Goal: Transaction & Acquisition: Purchase product/service

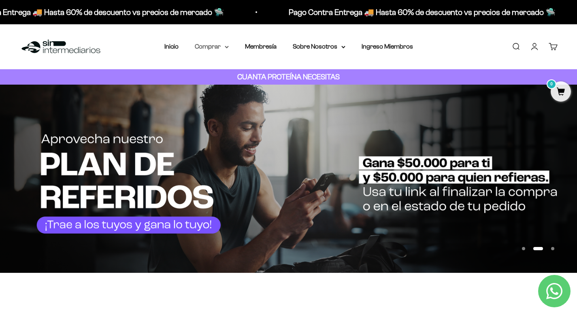
click at [226, 47] on icon at bounding box center [226, 47] width 3 height 2
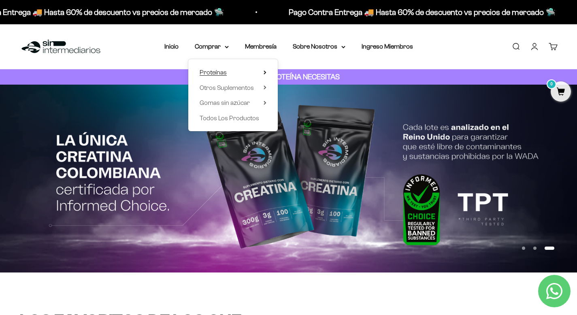
click at [232, 70] on summary "Proteínas" at bounding box center [233, 72] width 67 height 11
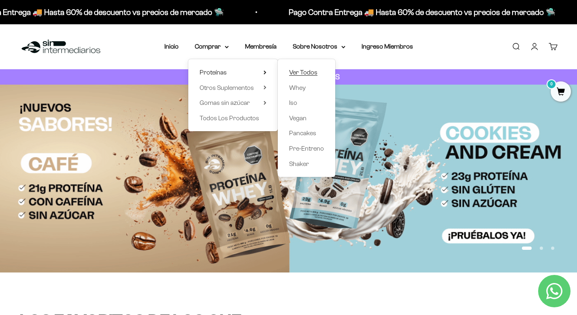
click at [300, 71] on span "Ver Todos" at bounding box center [303, 72] width 28 height 7
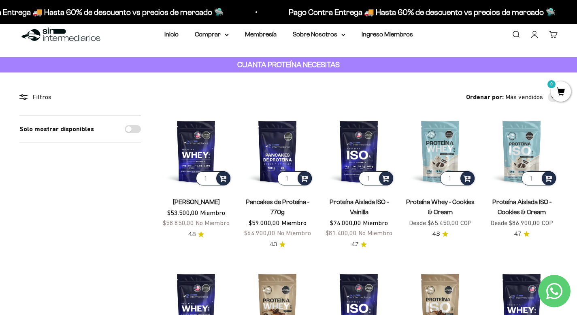
scroll to position [9, 0]
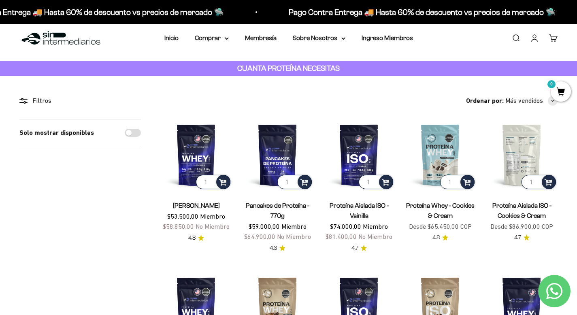
click at [523, 159] on img at bounding box center [522, 155] width 72 height 72
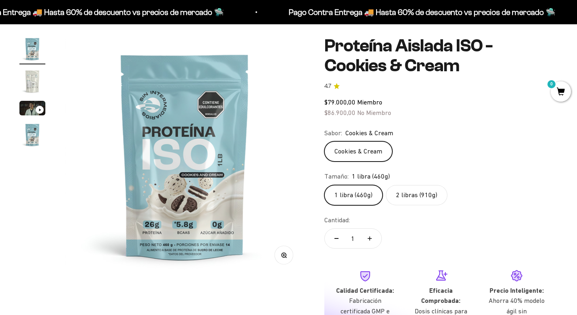
click at [420, 199] on label "2 libras (910g)" at bounding box center [417, 195] width 62 height 20
click at [324, 185] on input "2 libras (910g)" at bounding box center [324, 185] width 0 height 0
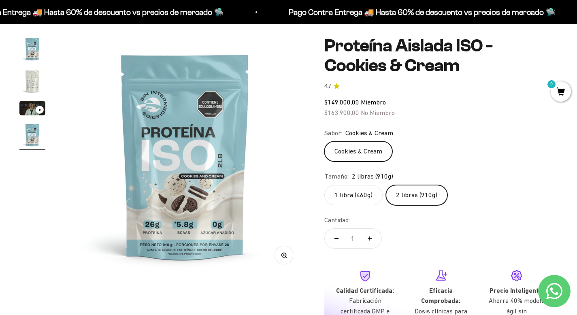
click at [362, 191] on label "1 libra (460g)" at bounding box center [353, 195] width 58 height 20
click at [324, 185] on input "1 libra (460g)" at bounding box center [324, 185] width 0 height 0
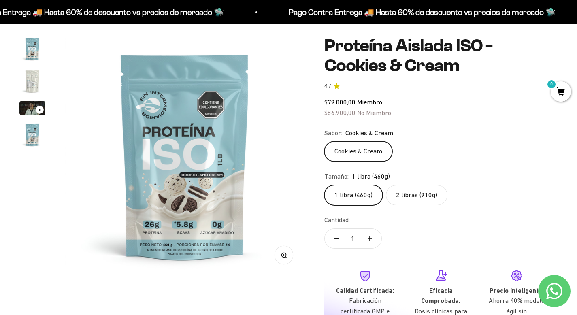
click at [420, 201] on label "2 libras (910g)" at bounding box center [417, 195] width 62 height 20
click at [324, 185] on input "2 libras (910g)" at bounding box center [324, 185] width 0 height 0
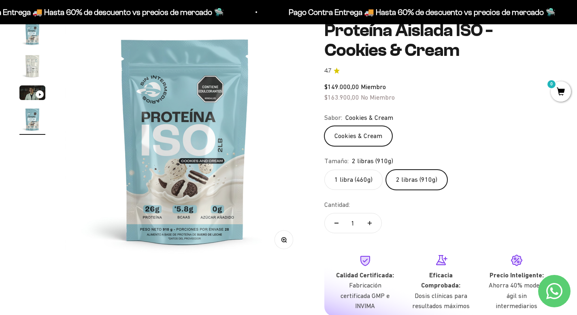
scroll to position [82, 0]
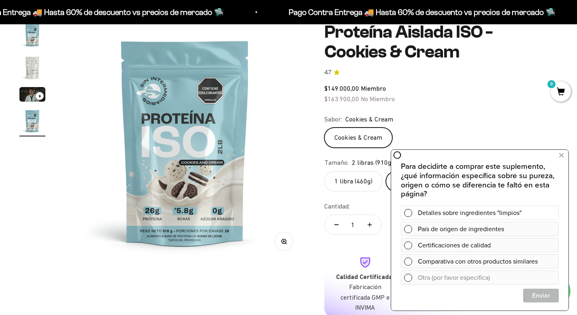
click at [405, 212] on span at bounding box center [408, 213] width 8 height 8
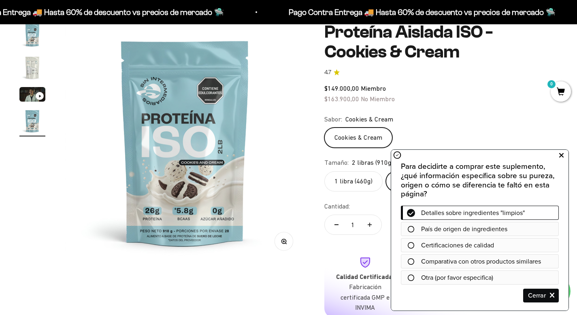
click at [561, 160] on icon at bounding box center [561, 155] width 4 height 11
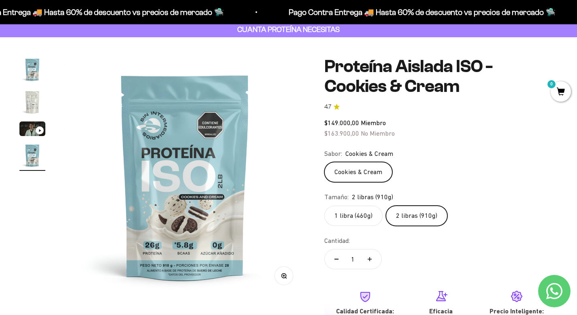
scroll to position [39, 0]
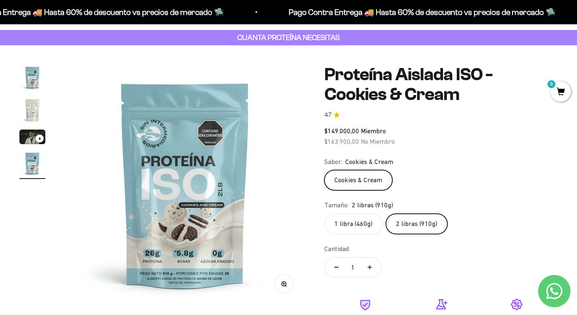
click at [28, 109] on img "Ir al artículo 2" at bounding box center [32, 110] width 26 height 26
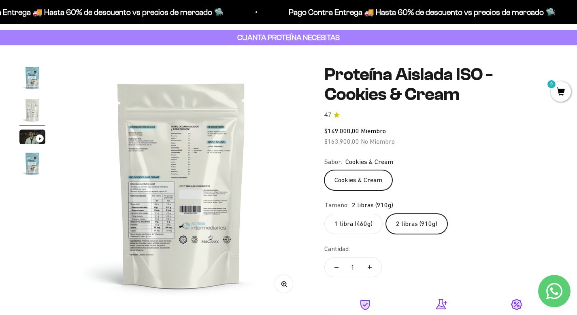
scroll to position [0, 250]
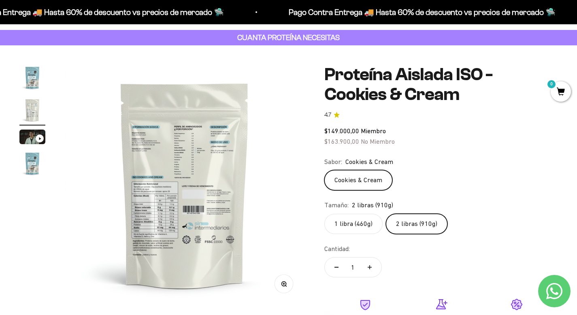
click at [186, 189] on img at bounding box center [185, 185] width 240 height 240
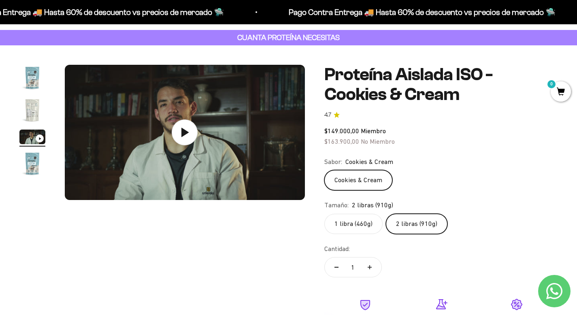
click at [36, 109] on img "Ir al artículo 2" at bounding box center [32, 110] width 26 height 26
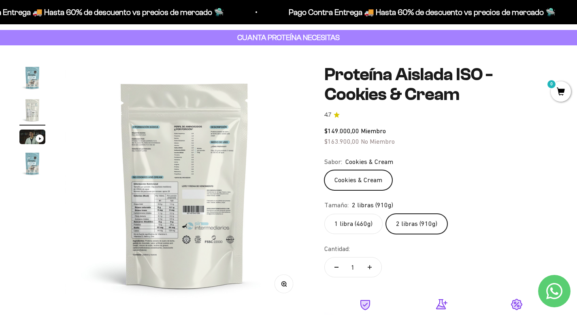
click at [37, 163] on img "Ir al artículo 4" at bounding box center [32, 164] width 26 height 26
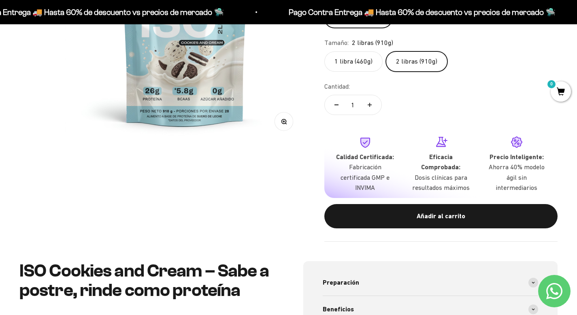
scroll to position [0, 0]
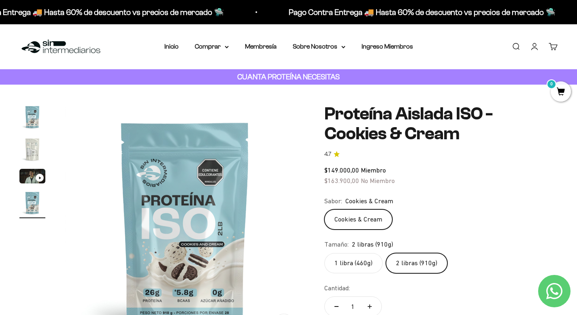
click at [356, 264] on label "1 libra (460g)" at bounding box center [353, 263] width 58 height 20
click at [324, 253] on input "1 libra (460g)" at bounding box center [324, 253] width 0 height 0
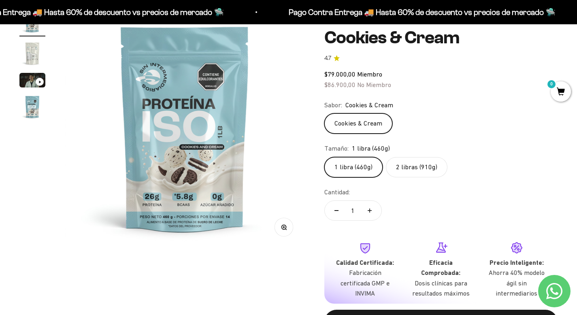
scroll to position [93, 0]
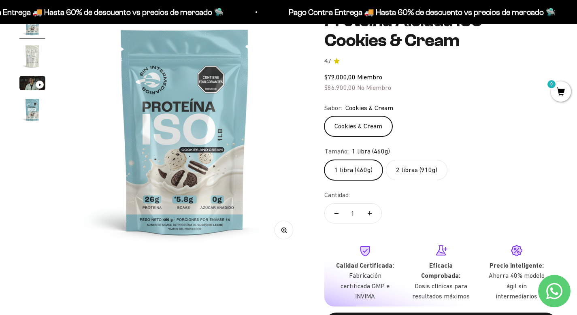
click at [411, 167] on label "2 libras (910g)" at bounding box center [417, 170] width 62 height 20
click at [324, 160] on input "2 libras (910g)" at bounding box center [324, 160] width 0 height 0
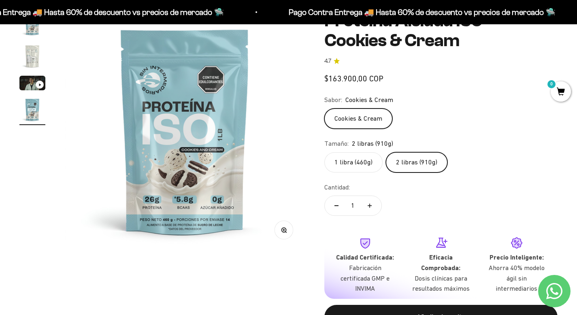
scroll to position [0, 749]
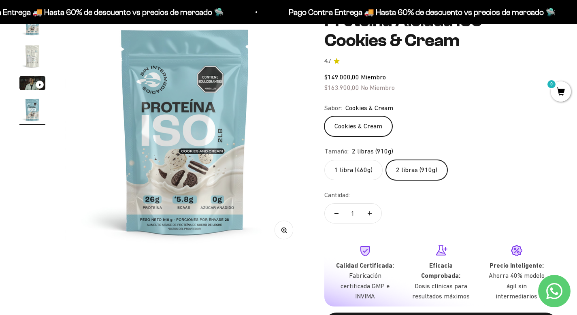
click at [348, 170] on label "1 libra (460g)" at bounding box center [353, 170] width 58 height 20
click at [324, 160] on input "1 libra (460g)" at bounding box center [324, 160] width 0 height 0
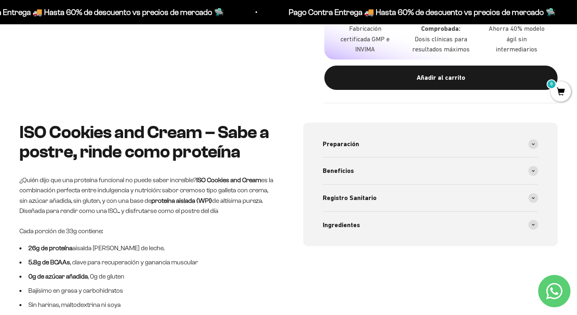
scroll to position [343, 0]
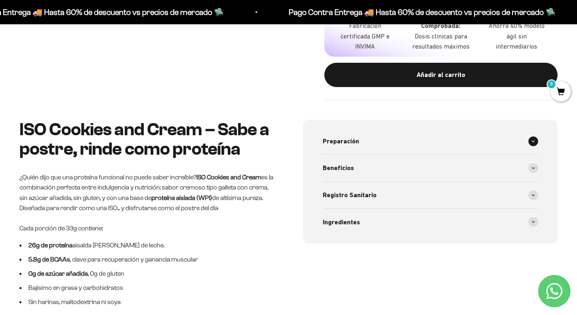
click at [398, 143] on div "Preparación" at bounding box center [431, 141] width 216 height 27
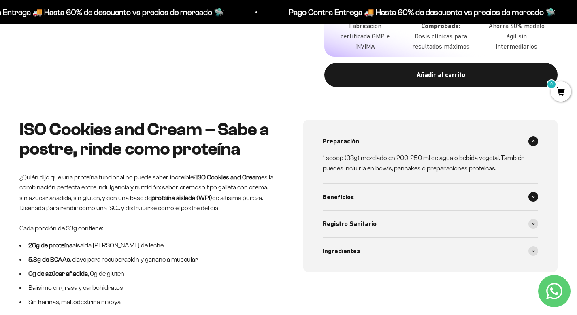
click at [372, 200] on div "Beneficios" at bounding box center [431, 197] width 216 height 27
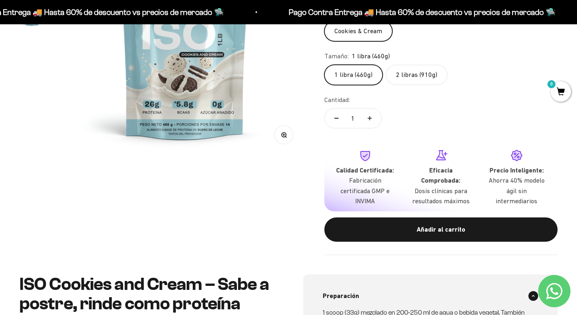
scroll to position [219, 0]
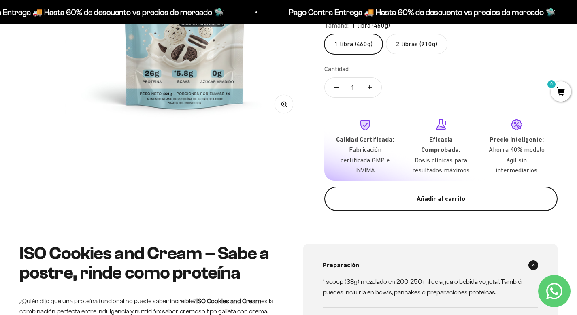
click at [393, 201] on div "Añadir al carrito" at bounding box center [440, 199] width 201 height 11
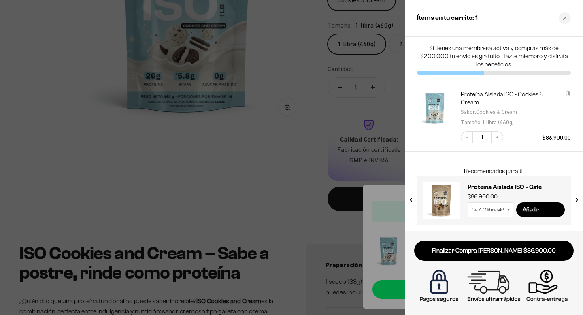
click at [392, 191] on div at bounding box center [291, 157] width 583 height 315
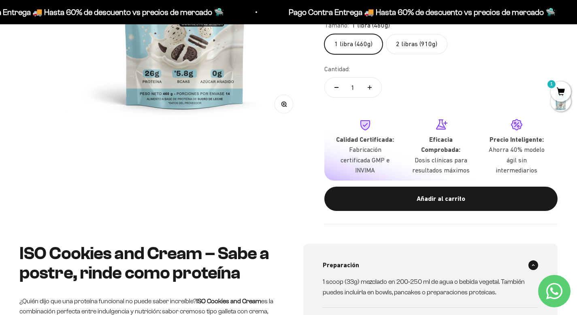
click at [557, 296] on icon "Contact us on WhatsApp" at bounding box center [554, 291] width 16 height 16
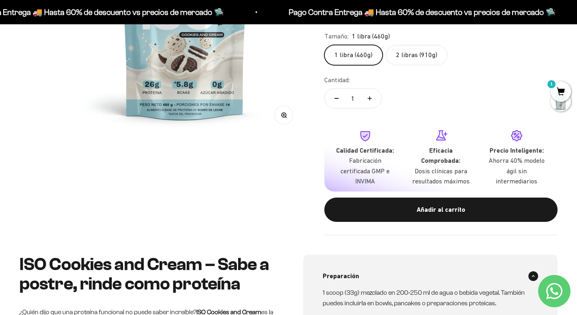
scroll to position [0, 0]
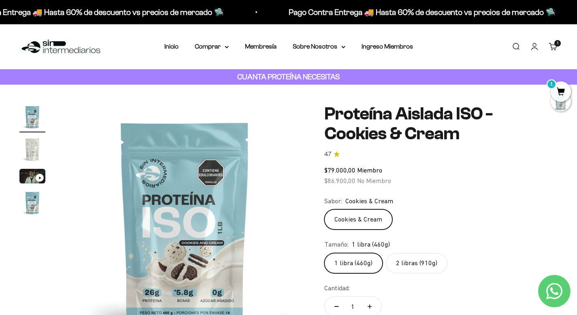
click at [533, 47] on link "Iniciar sesión" at bounding box center [534, 46] width 9 height 9
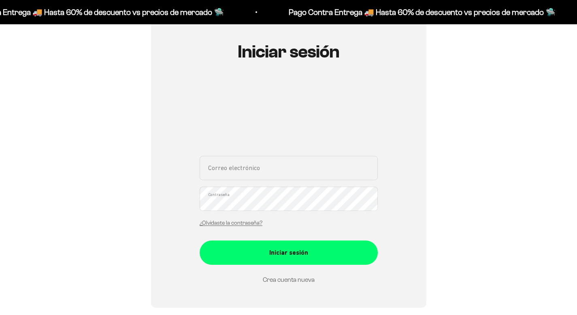
scroll to position [81, 0]
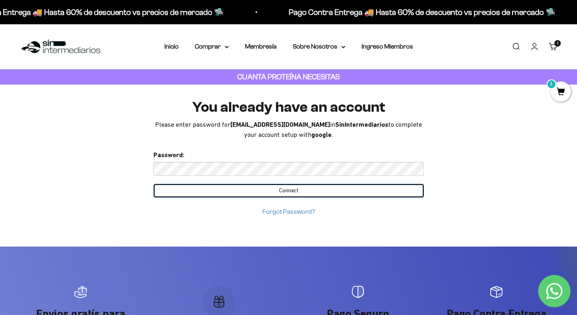
click at [326, 192] on input "Connect" at bounding box center [288, 191] width 270 height 14
click at [299, 192] on input "Connect" at bounding box center [288, 191] width 270 height 14
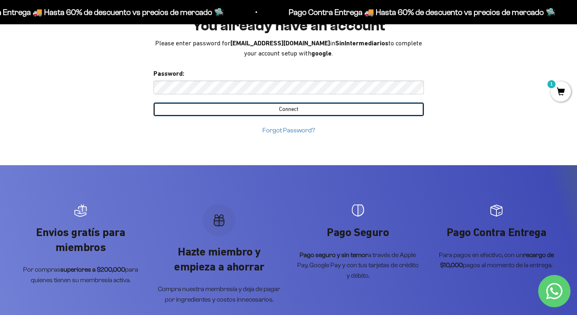
scroll to position [85, 0]
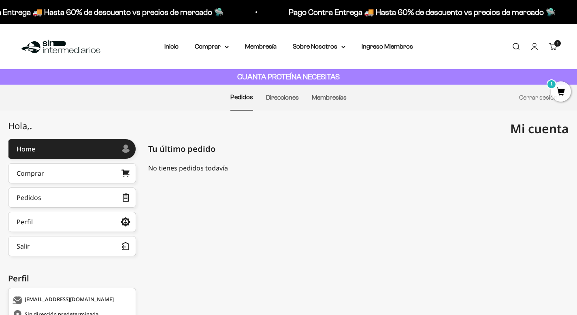
click at [559, 87] on span "1" at bounding box center [561, 91] width 20 height 20
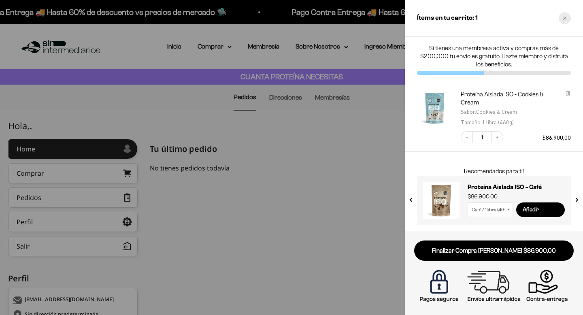
click at [566, 19] on icon "Close cart" at bounding box center [565, 18] width 4 height 4
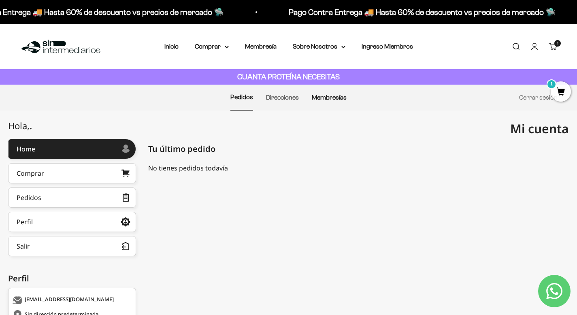
click at [330, 98] on link "Membresías" at bounding box center [329, 97] width 35 height 7
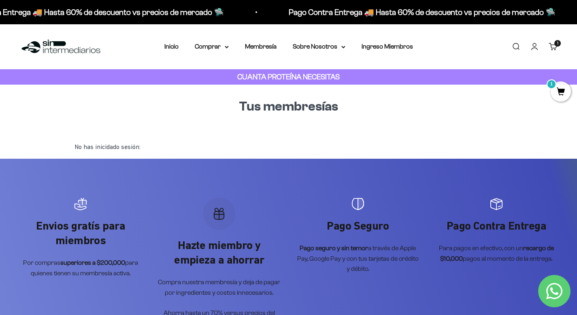
click at [246, 123] on div "Tus membresías" at bounding box center [288, 113] width 441 height 44
click at [532, 51] on link "Iniciar sesión" at bounding box center [534, 46] width 9 height 9
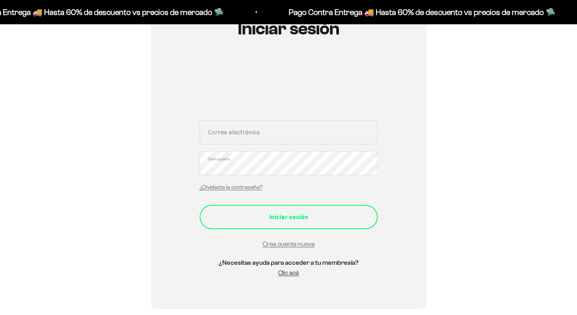
scroll to position [110, 0]
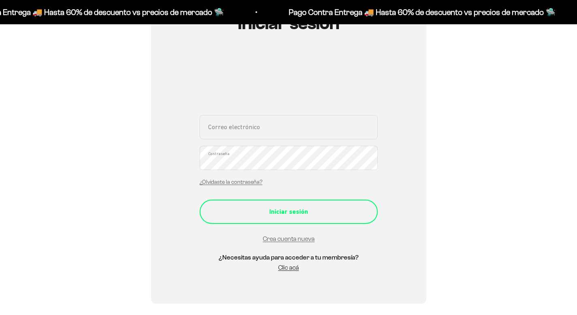
type input "[EMAIL_ADDRESS][DOMAIN_NAME]"
click at [306, 207] on div "Iniciar sesión" at bounding box center [289, 211] width 146 height 11
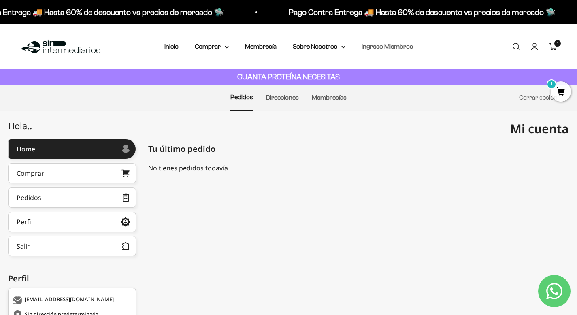
click at [394, 48] on link "Ingreso Miembros" at bounding box center [387, 46] width 51 height 7
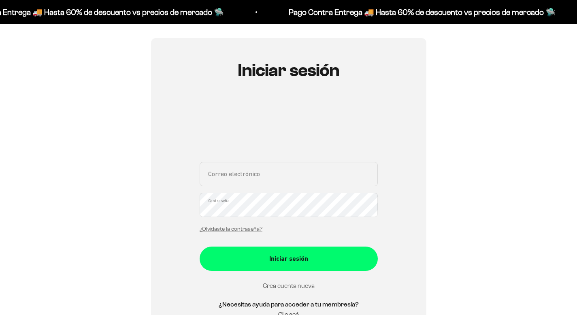
scroll to position [120, 0]
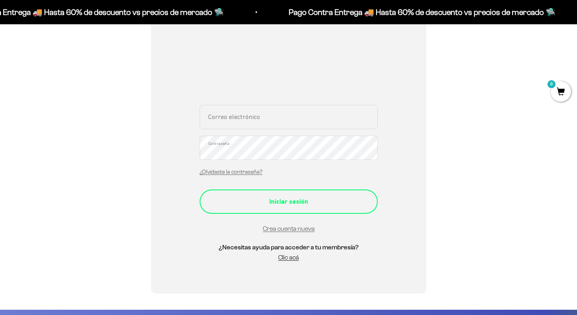
type input "[EMAIL_ADDRESS][DOMAIN_NAME]"
click at [319, 195] on button "Iniciar sesión" at bounding box center [289, 201] width 178 height 24
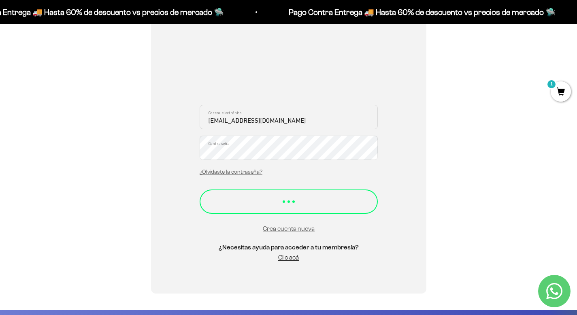
scroll to position [106, 0]
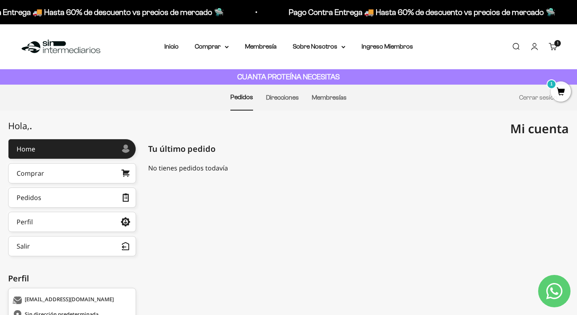
click at [536, 46] on link "Cuenta" at bounding box center [534, 46] width 9 height 9
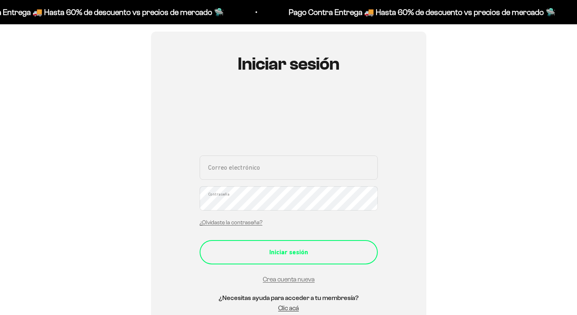
scroll to position [164, 0]
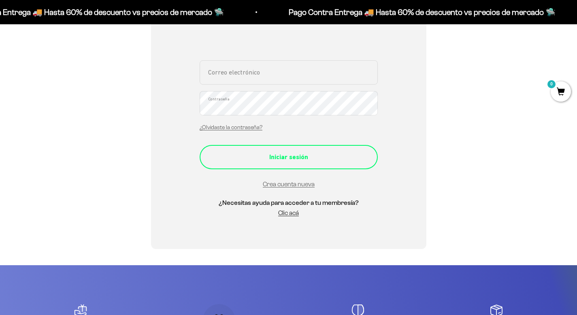
type input "[EMAIL_ADDRESS][DOMAIN_NAME]"
click at [314, 158] on div "Iniciar sesión" at bounding box center [289, 157] width 146 height 11
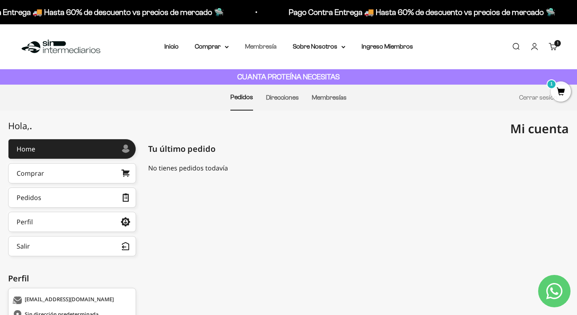
click at [269, 46] on link "Membresía" at bounding box center [261, 46] width 32 height 7
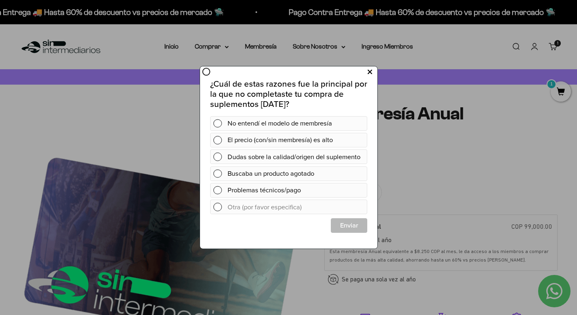
click at [366, 73] on button at bounding box center [369, 72] width 15 height 13
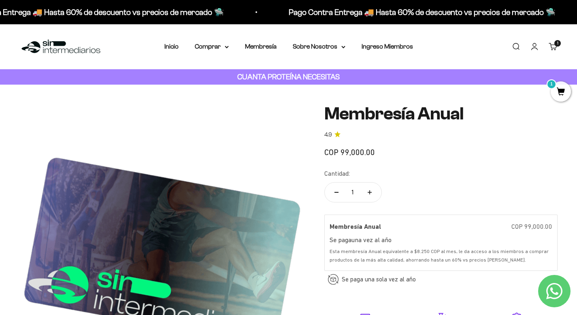
click at [562, 89] on span "1" at bounding box center [561, 91] width 20 height 20
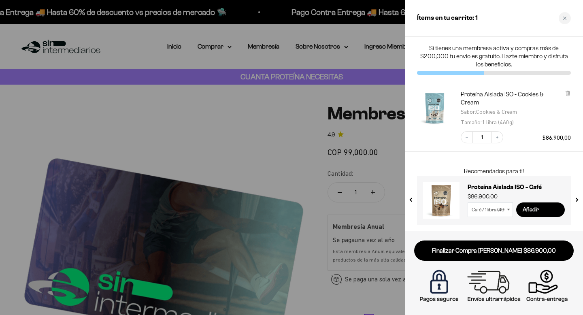
click at [437, 106] on img "Proteína Aislada ISO - Cookies &amp; Cream - Cookies &amp; Cream / 1 libra (460…" at bounding box center [435, 108] width 36 height 36
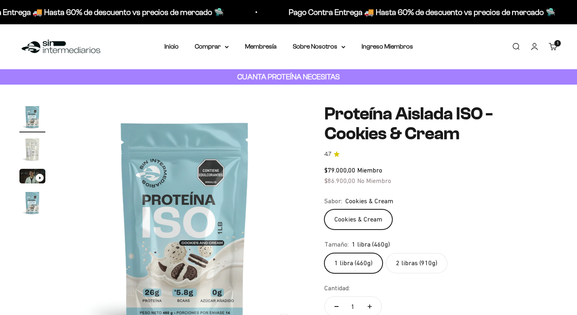
click at [423, 253] on label "2 libras (910g)" at bounding box center [417, 263] width 62 height 20
click at [324, 253] on input "2 libras (910g)" at bounding box center [324, 253] width 0 height 0
